Goal: Check status: Check status

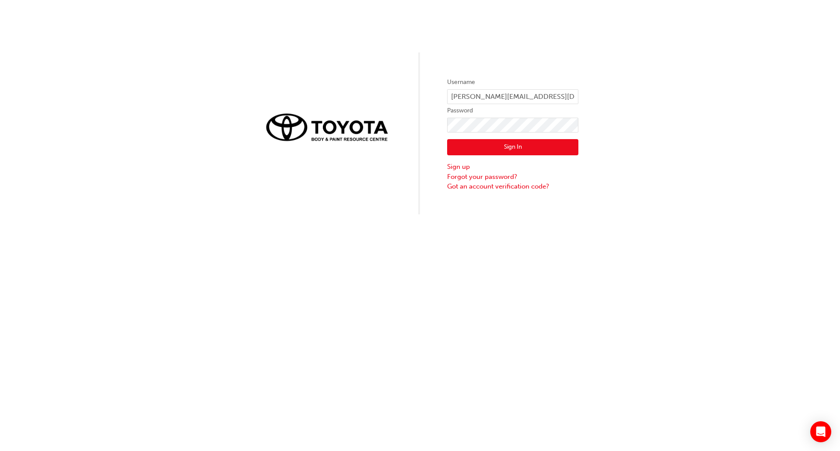
click at [503, 152] on button "Sign In" at bounding box center [512, 147] width 131 height 17
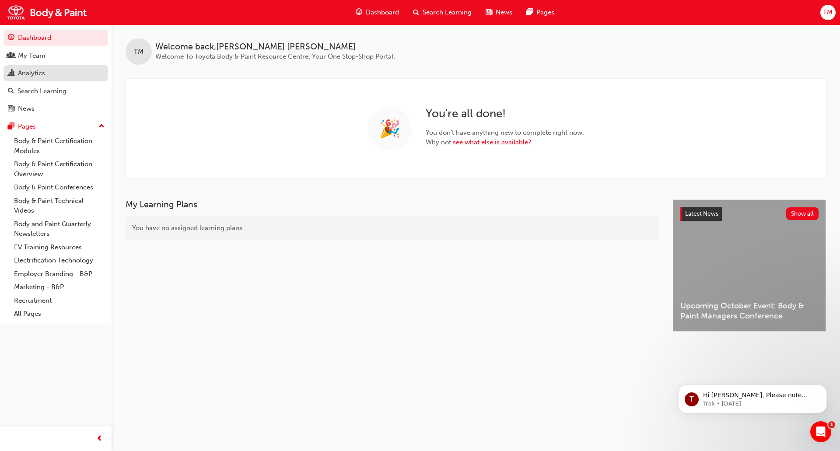
click at [28, 72] on div "Analytics" at bounding box center [31, 73] width 27 height 10
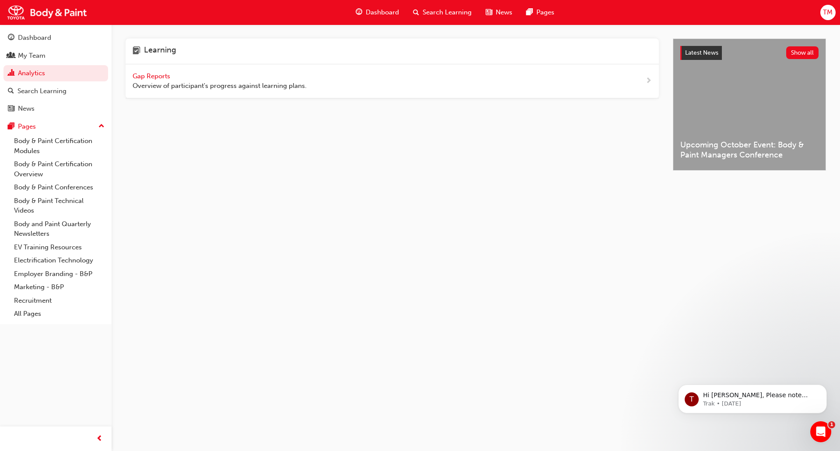
click at [168, 77] on span "Gap Reports" at bounding box center [152, 76] width 39 height 8
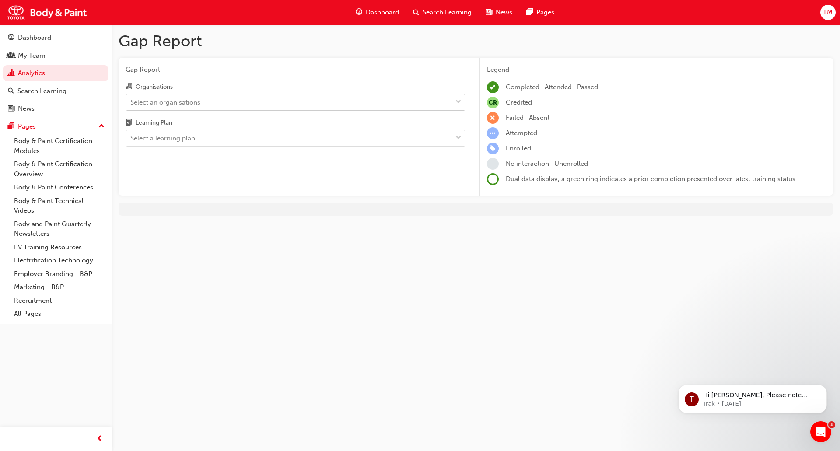
click at [252, 102] on div "Select an organisations" at bounding box center [289, 101] width 326 height 15
click at [131, 102] on input "Organisations Select an organisations" at bounding box center [130, 101] width 1 height 7
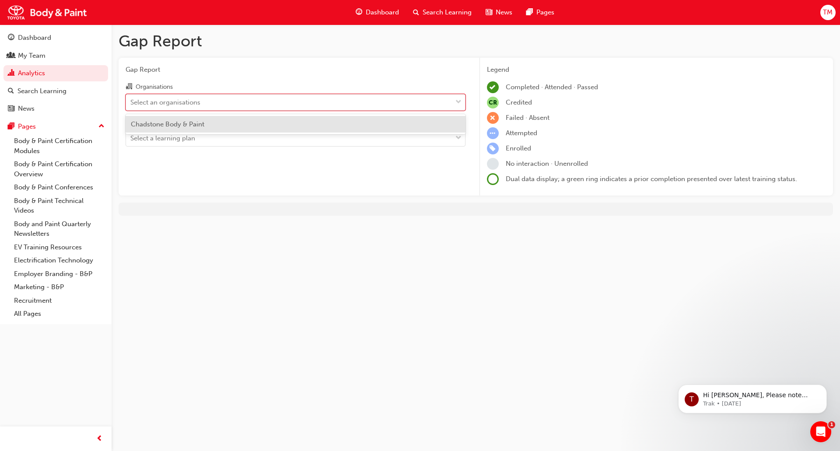
click at [225, 121] on div "Chadstone Body & Paint" at bounding box center [296, 124] width 340 height 17
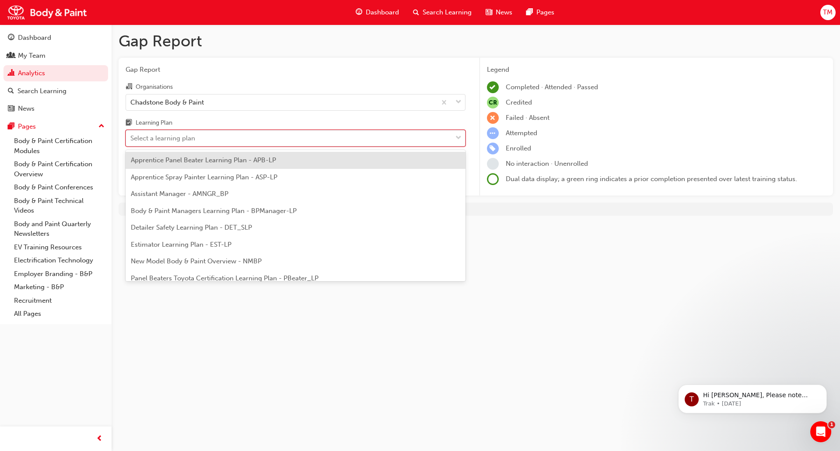
click at [220, 139] on div "Select a learning plan" at bounding box center [289, 138] width 326 height 15
click at [131, 139] on input "Learning Plan option Apprentice Panel Beater Learning Plan - APB-LP focused, 1 …" at bounding box center [130, 137] width 1 height 7
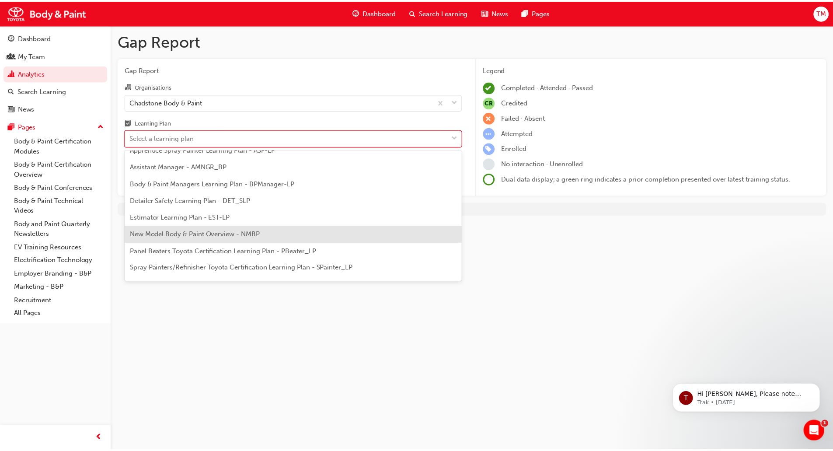
scroll to position [58, 0]
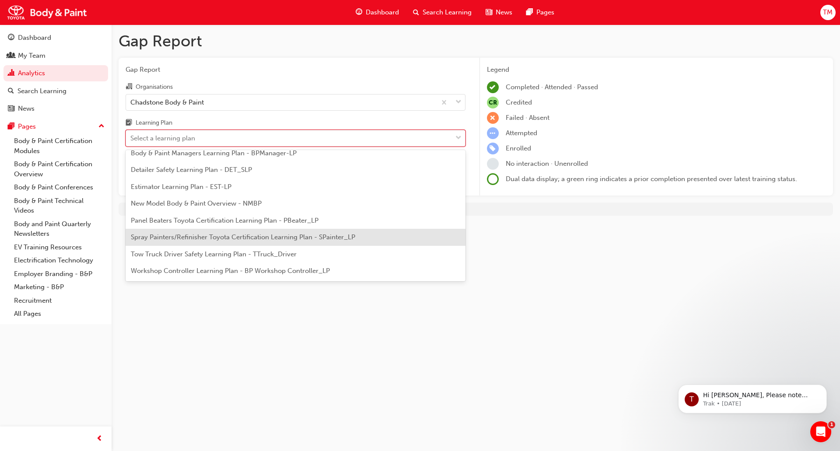
click at [183, 239] on span "Spray Painters/Refinisher Toyota Certification Learning Plan - SPainter_LP" at bounding box center [243, 237] width 224 height 8
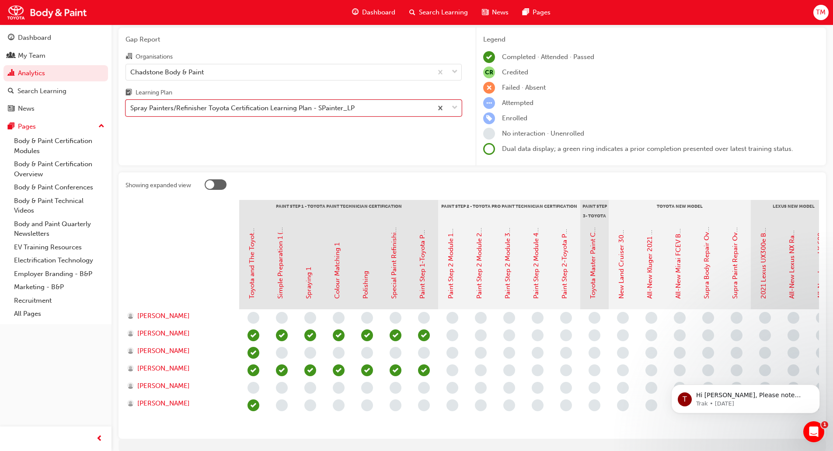
scroll to position [44, 0]
